Goal: Browse casually

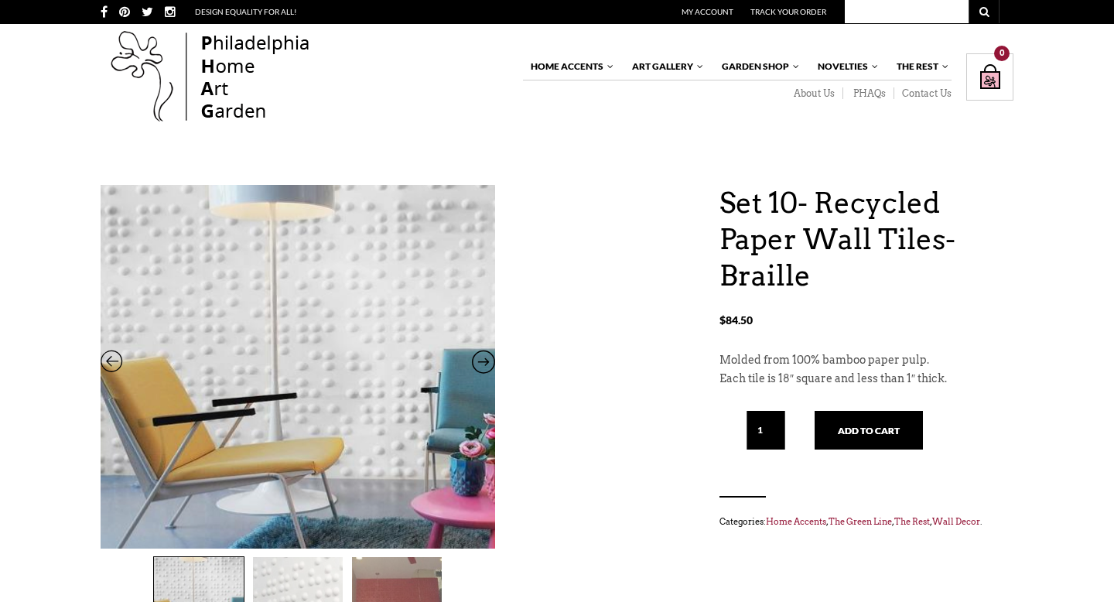
click at [479, 362] on icon at bounding box center [483, 365] width 23 height 20
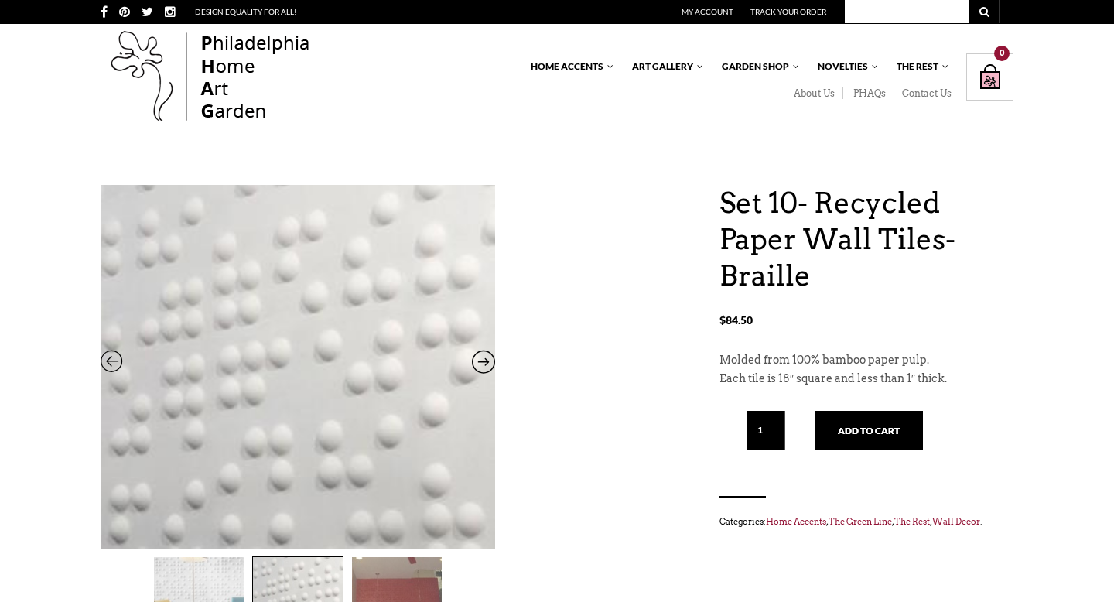
click at [479, 362] on icon at bounding box center [483, 365] width 23 height 20
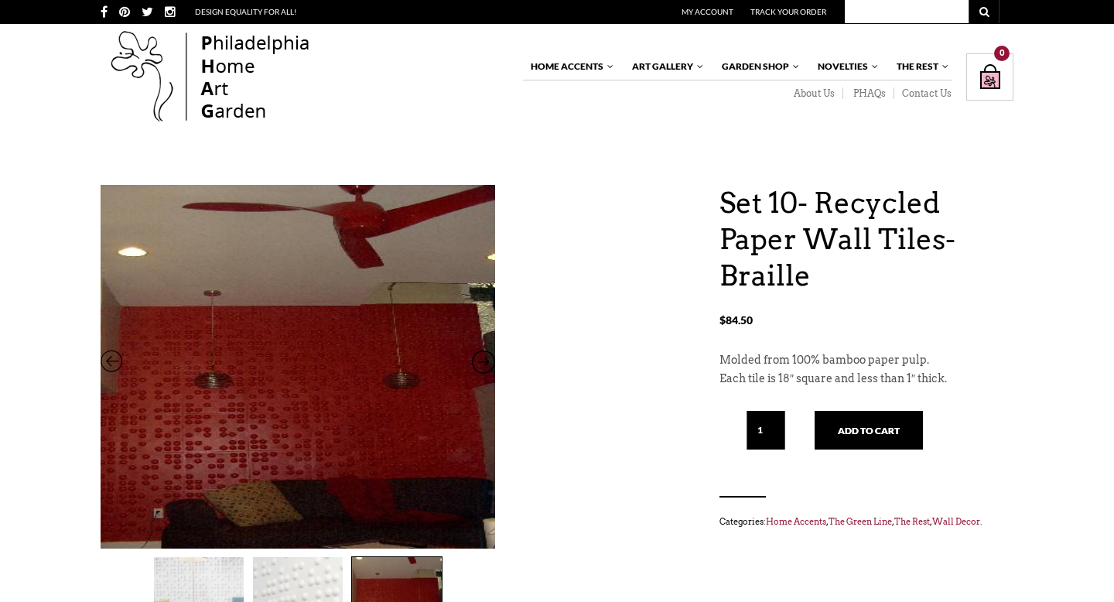
click at [479, 362] on icon at bounding box center [483, 365] width 23 height 20
